Goal: Navigation & Orientation: Understand site structure

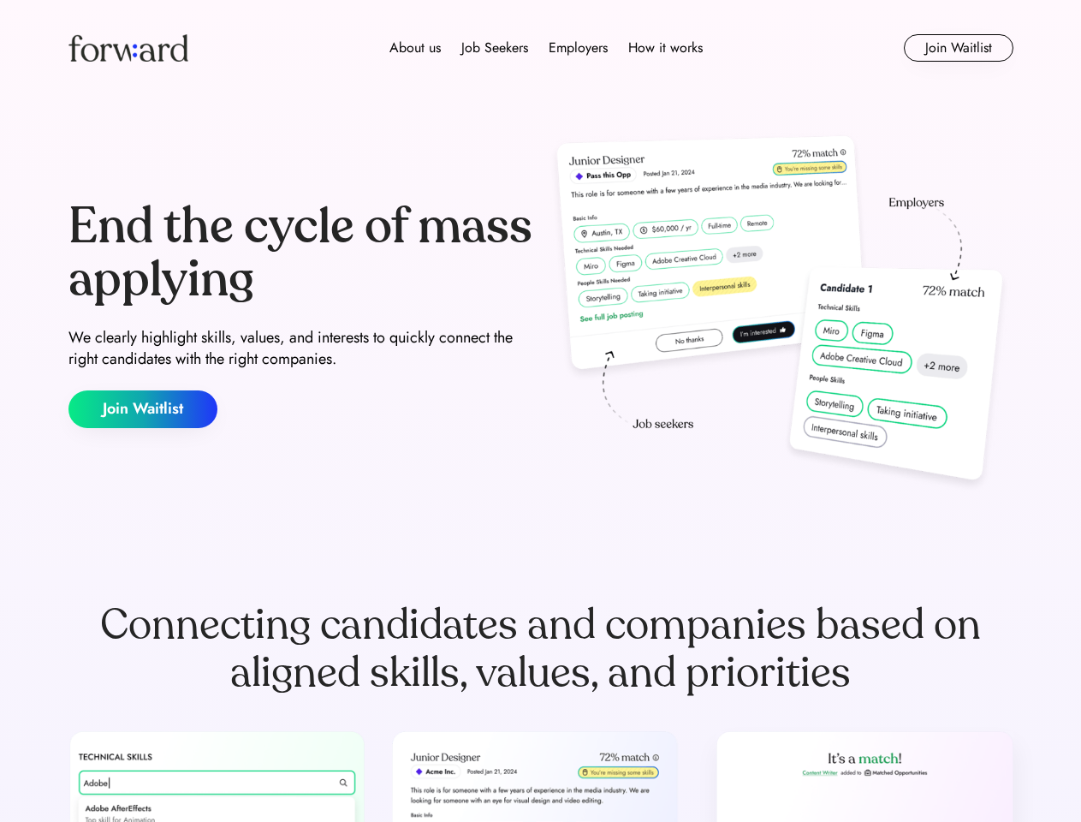
click at [540, 411] on div "End the cycle of mass applying We clearly highlight skills, values, and interes…" at bounding box center [540, 314] width 945 height 368
click at [541, 48] on div "About us Job Seekers Employers How it works" at bounding box center [546, 48] width 674 height 21
click at [128, 48] on img at bounding box center [128, 47] width 120 height 27
click at [546, 48] on div "About us Job Seekers Employers How it works" at bounding box center [546, 48] width 674 height 21
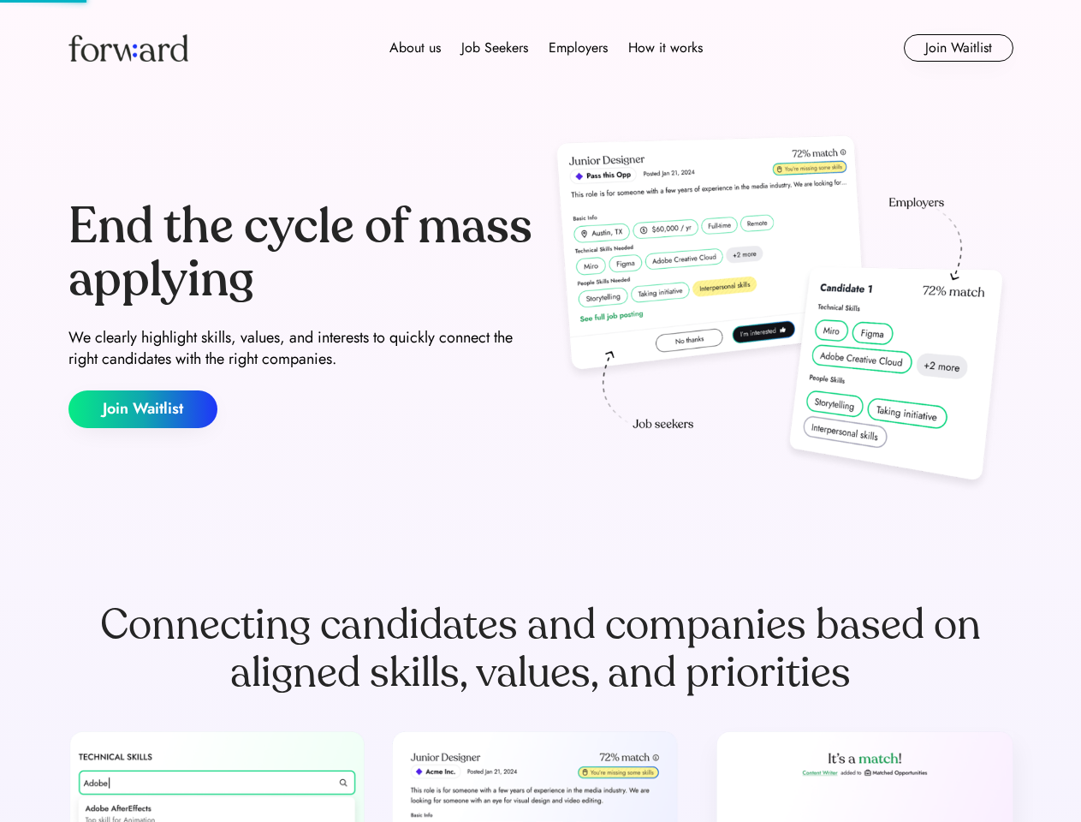
click at [415, 48] on div "About us" at bounding box center [414, 48] width 51 height 21
click at [495, 48] on div "Job Seekers" at bounding box center [494, 48] width 67 height 21
click at [578, 48] on div "Employers" at bounding box center [578, 48] width 59 height 21
click at [664, 48] on div "How it works" at bounding box center [665, 48] width 74 height 21
click at [958, 48] on button "Join Waitlist" at bounding box center [959, 47] width 110 height 27
